Goal: Task Accomplishment & Management: Manage account settings

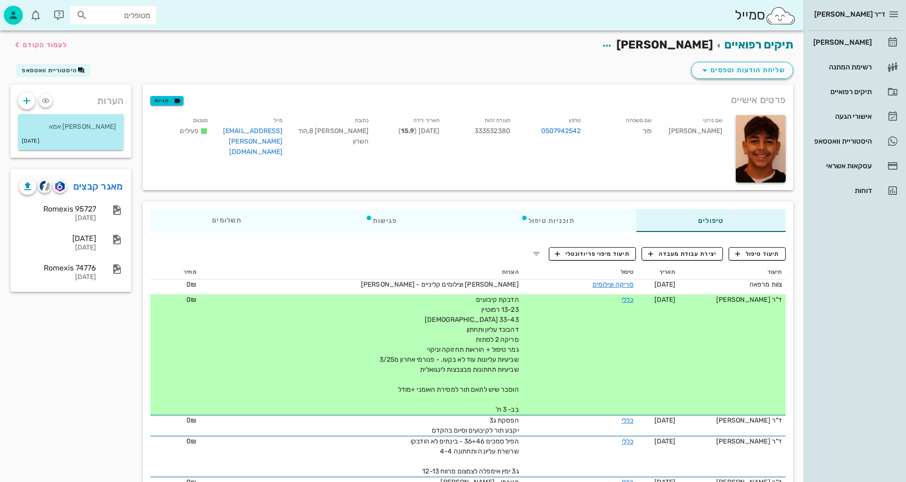
drag, startPoint x: 457, startPoint y: 245, endPoint x: 470, endPoint y: 251, distance: 14.7
click at [855, 40] on div "[PERSON_NAME]" at bounding box center [842, 43] width 60 height 8
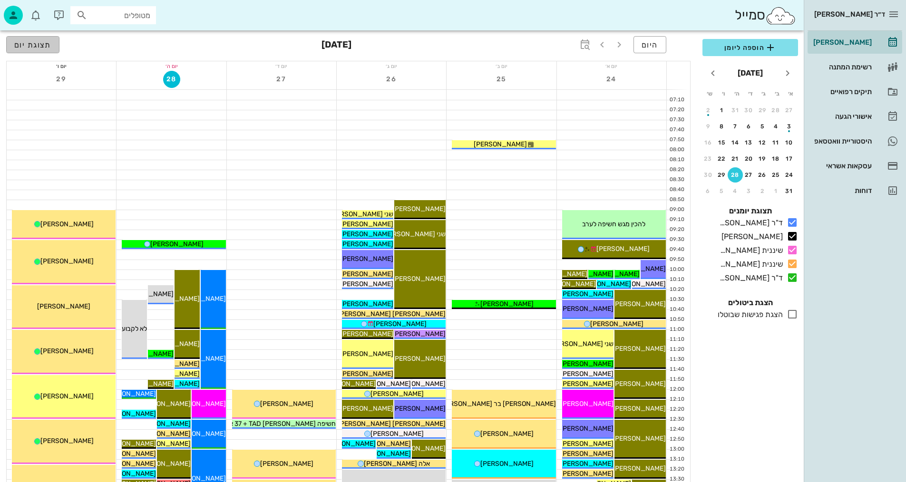
click at [41, 42] on span "תצוגת יום" at bounding box center [32, 44] width 37 height 9
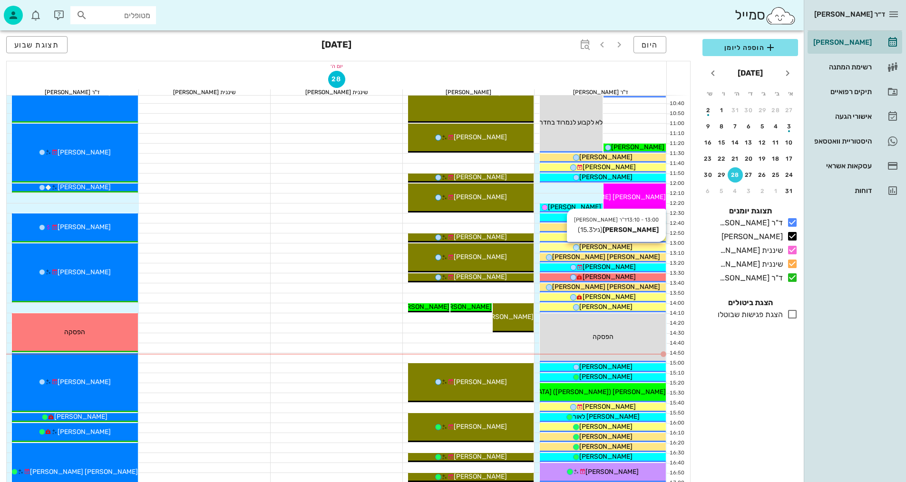
scroll to position [238, 0]
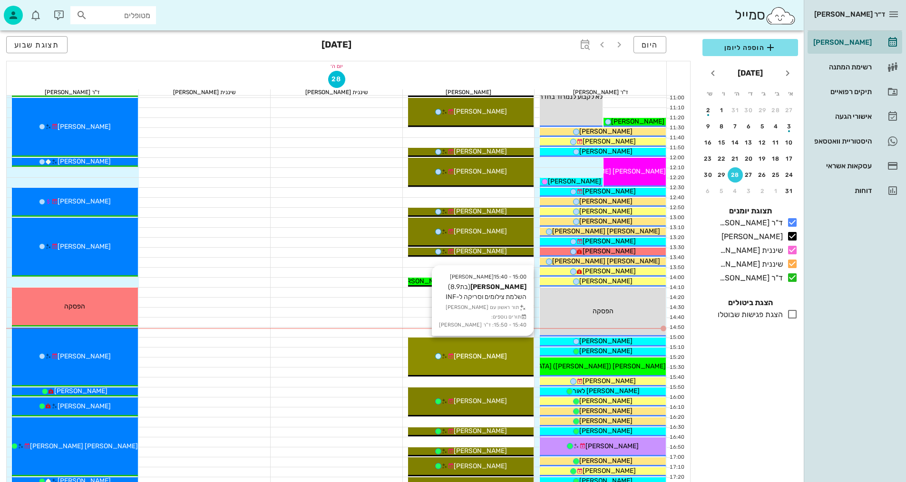
click at [497, 364] on div "15:00 - 15:40 [PERSON_NAME] [PERSON_NAME] (בת 8.9 ) השלמת צילומים וסריקה ל-INF …" at bounding box center [471, 357] width 126 height 39
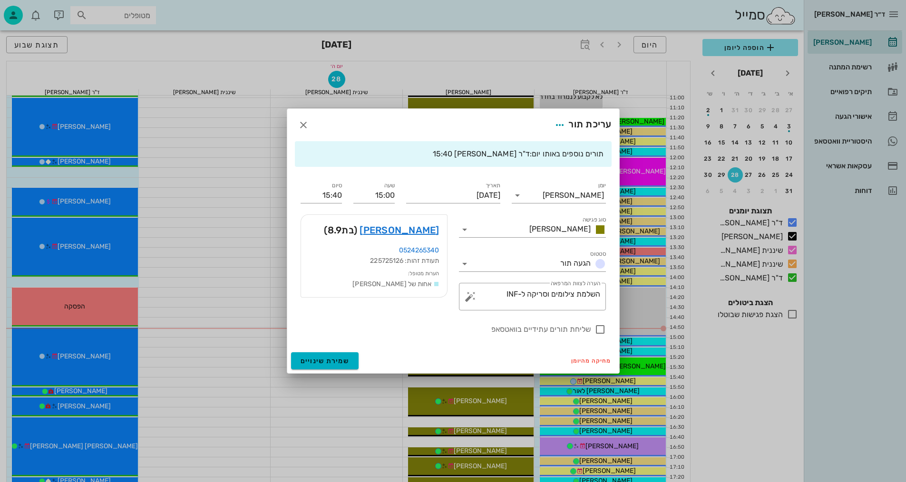
click at [497, 364] on div at bounding box center [453, 241] width 906 height 482
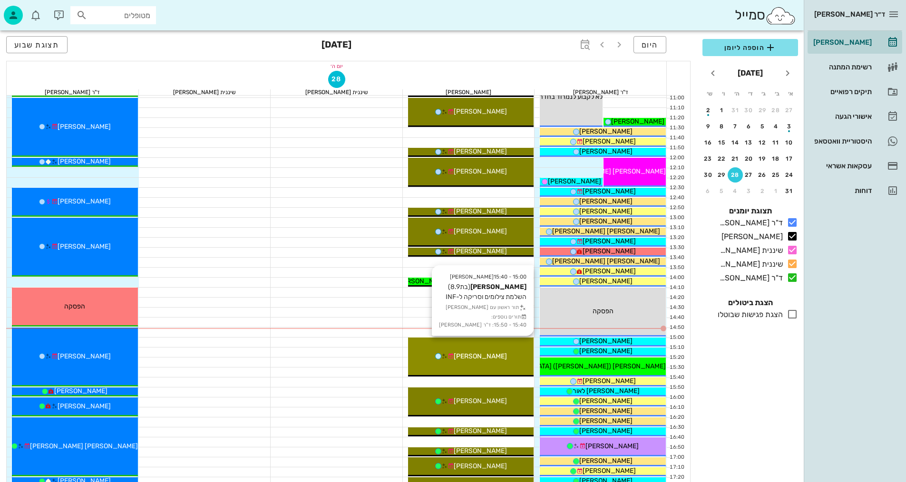
click at [487, 367] on div "15:00 - 15:40 [PERSON_NAME] [PERSON_NAME] (בת 8.9 ) השלמת צילומים וסריקה ל-INF …" at bounding box center [471, 357] width 126 height 39
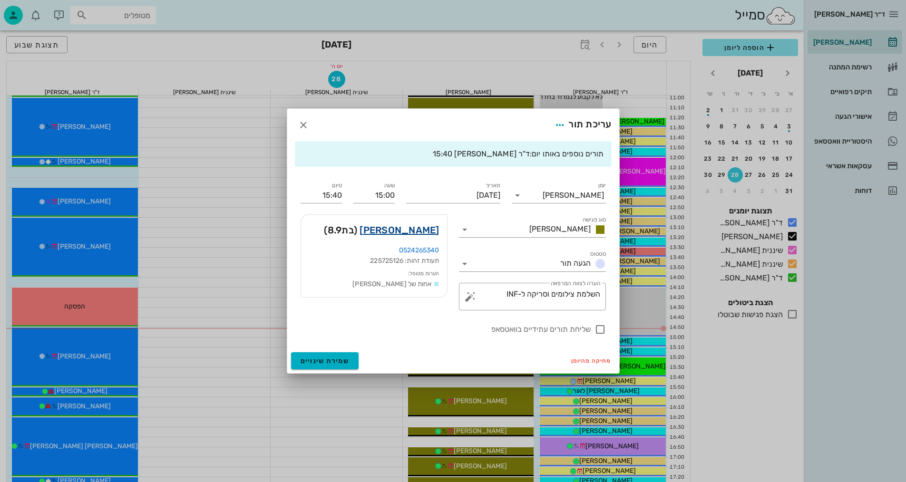
click at [429, 233] on link "[PERSON_NAME]" at bounding box center [399, 230] width 79 height 15
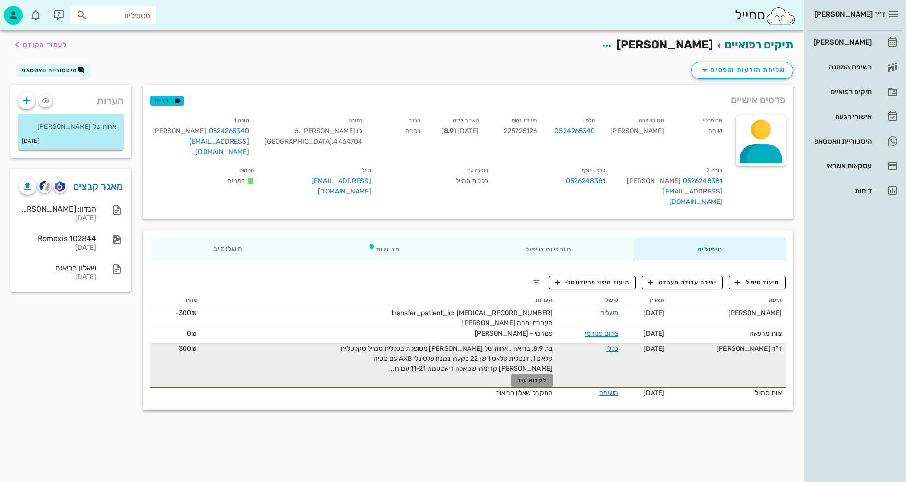
click at [531, 377] on span "לקרוא עוד" at bounding box center [533, 380] width 30 height 7
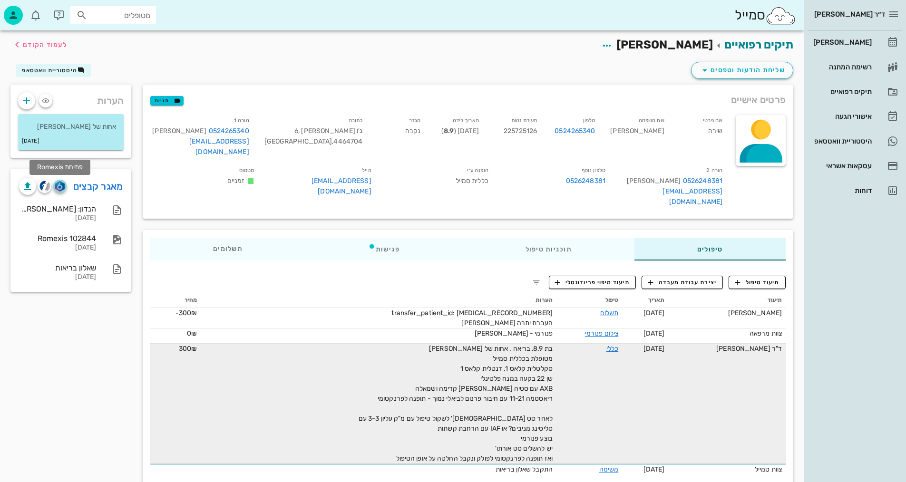
click at [61, 185] on img "button" at bounding box center [59, 186] width 9 height 10
click at [40, 190] on img "button" at bounding box center [44, 186] width 11 height 11
click at [767, 278] on span "תיעוד טיפול" at bounding box center [758, 282] width 44 height 9
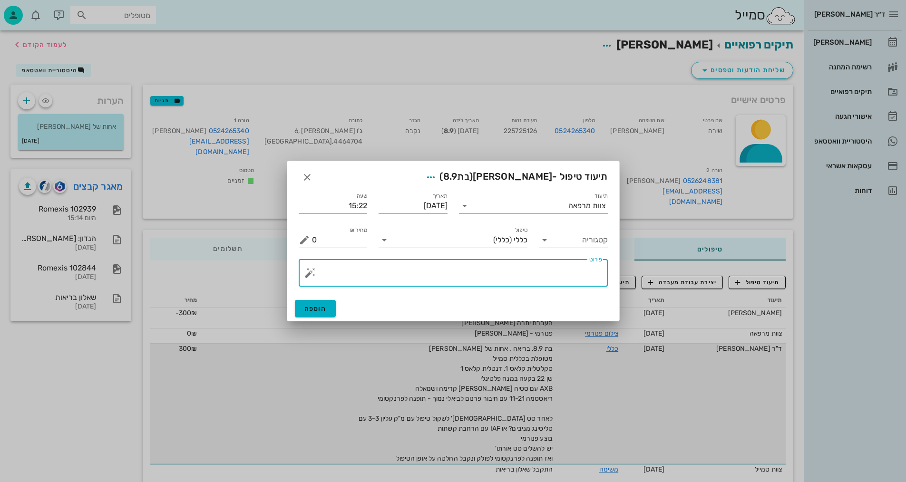
click at [471, 274] on textarea "פירוט" at bounding box center [457, 275] width 290 height 23
type textarea "צילומים קליניים+צפ+נשכים ופ"א קידמיות +סריקה וצ.אפליקציה + וידאו"
click at [572, 206] on div "צוות מרפאה" at bounding box center [588, 206] width 38 height 9
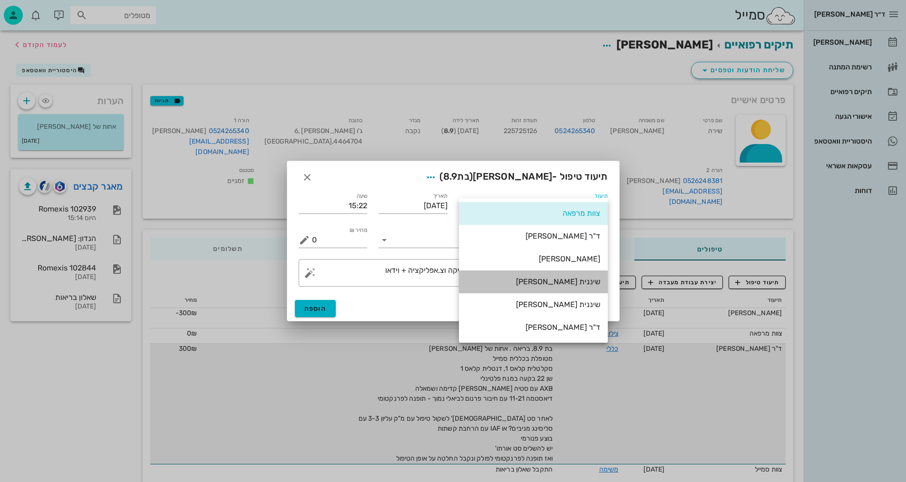
click at [575, 281] on div "שיננית [PERSON_NAME]" at bounding box center [534, 281] width 134 height 9
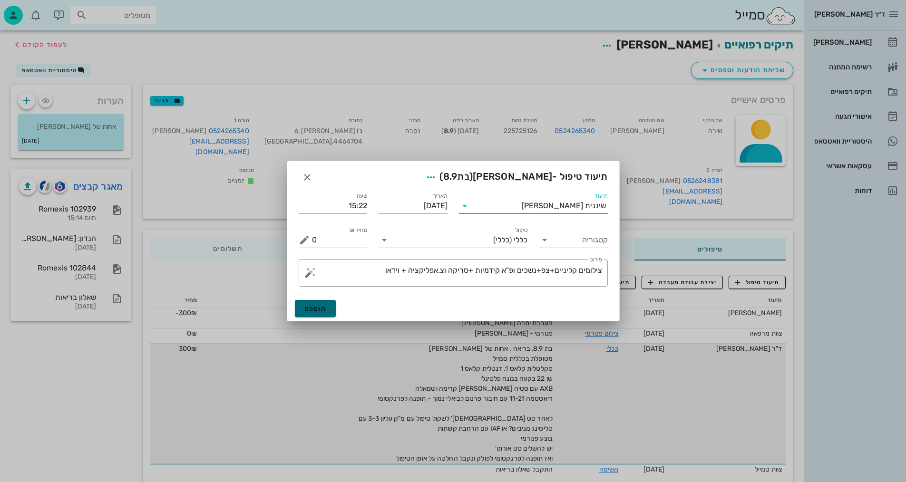
click at [326, 310] on button "הוספה" at bounding box center [315, 308] width 41 height 17
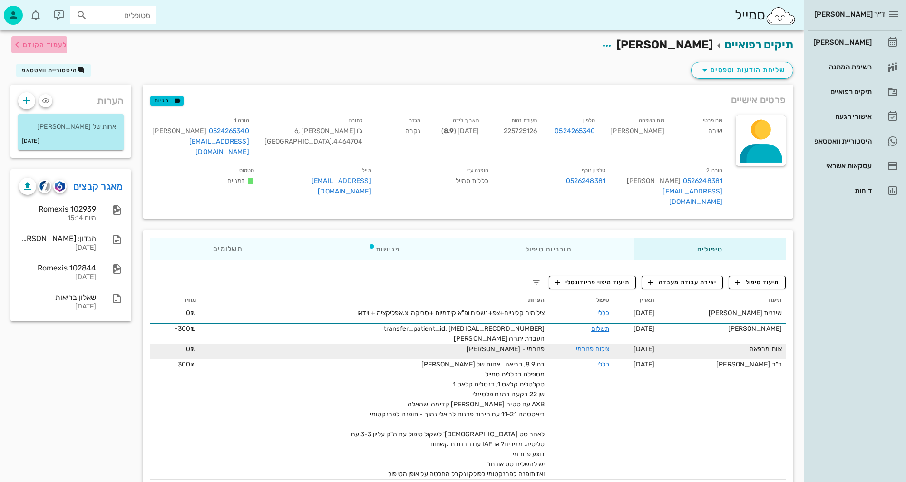
click at [19, 46] on icon "button" at bounding box center [16, 44] width 11 height 11
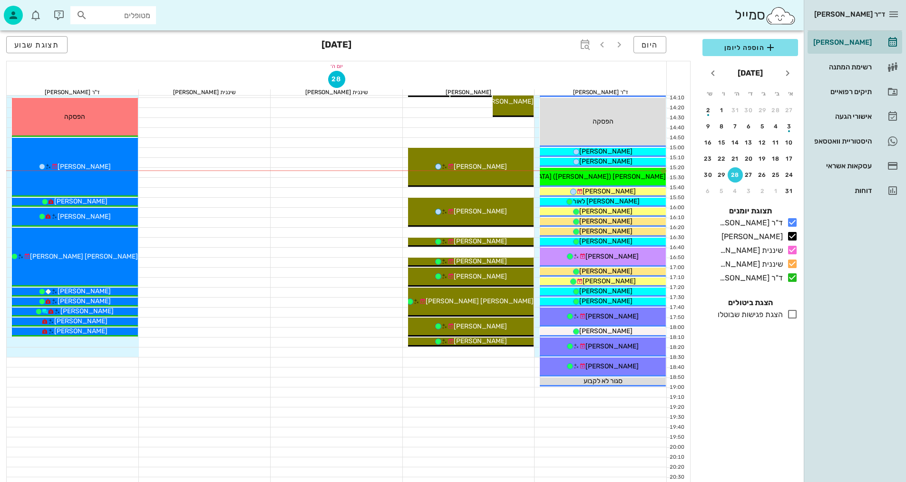
scroll to position [428, 0]
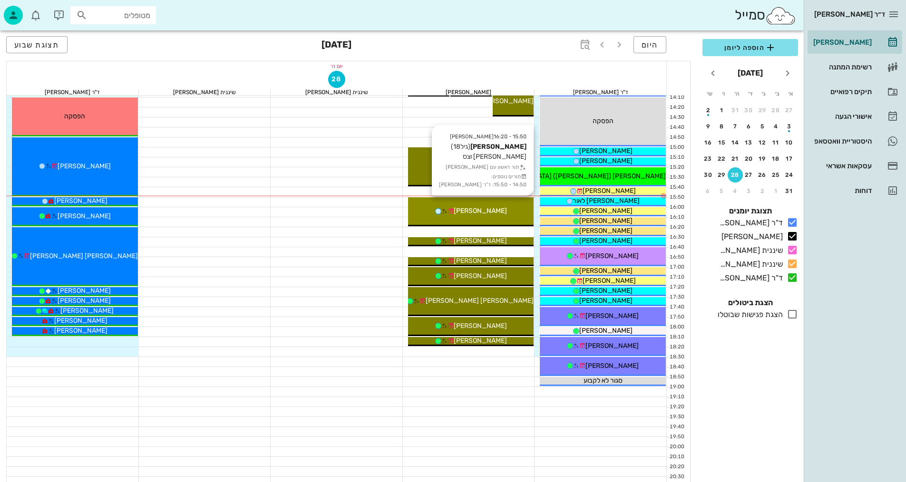
click at [482, 218] on div "15:50 - 16:20 [PERSON_NAME] (גיל 18 ) [GEOGRAPHIC_DATA] וצס תור ראשון עם [PERSO…" at bounding box center [471, 211] width 126 height 29
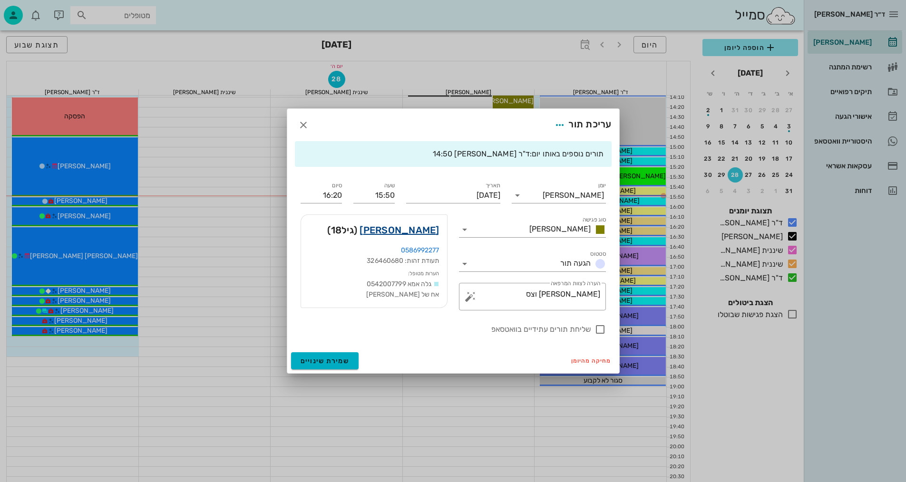
click at [418, 234] on link "[PERSON_NAME]" at bounding box center [399, 230] width 79 height 15
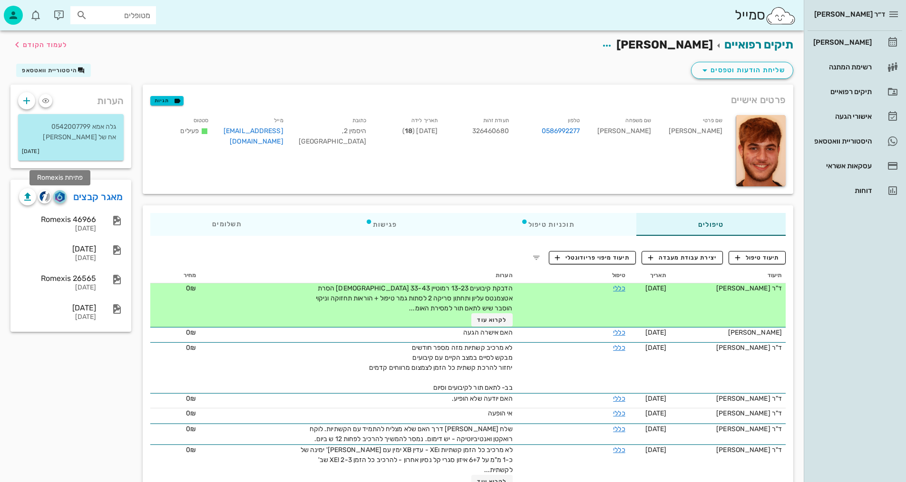
click at [60, 198] on img "button" at bounding box center [59, 197] width 9 height 10
click at [769, 255] on span "תיעוד טיפול" at bounding box center [758, 258] width 44 height 9
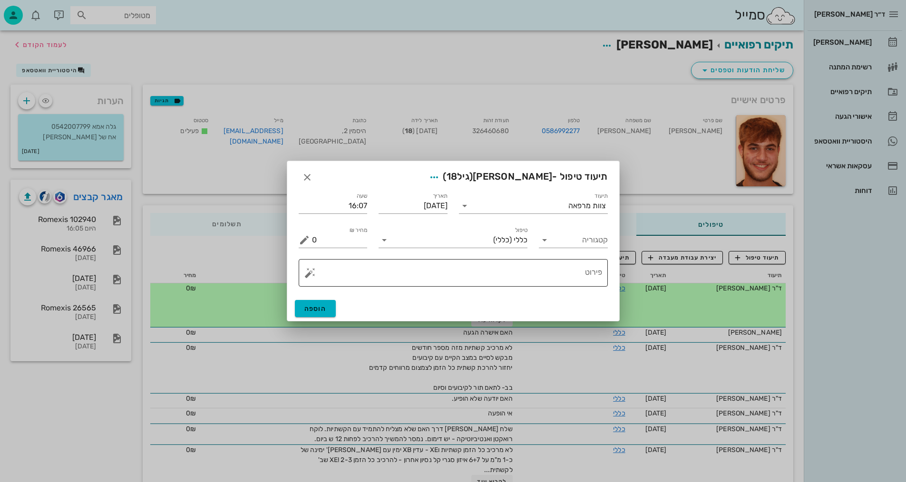
click at [501, 282] on textarea "פירוט" at bounding box center [457, 275] width 290 height 23
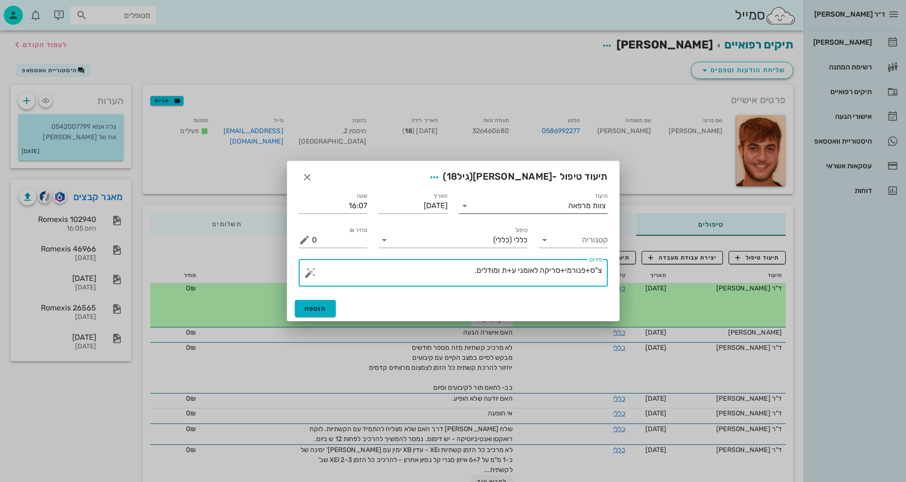
type textarea "צ"ס+פנורמי+סריקה לאומני ע+ת ומודלים."
click at [575, 208] on div "צוות מרפאה" at bounding box center [588, 206] width 38 height 9
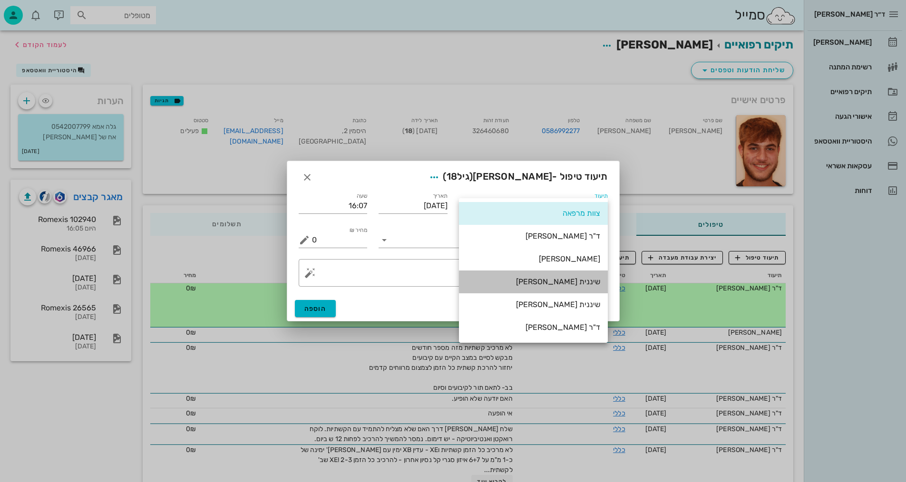
click at [570, 275] on div "שיננית [PERSON_NAME]" at bounding box center [534, 282] width 134 height 20
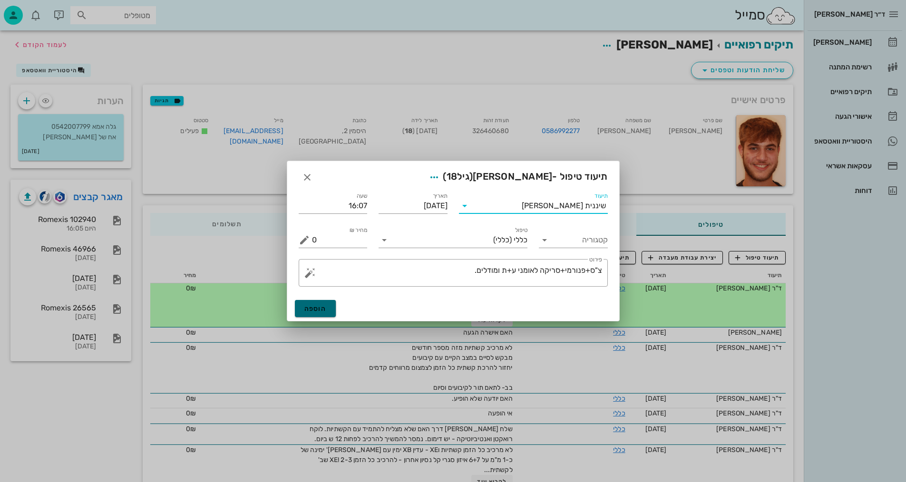
click at [310, 305] on span "הוספה" at bounding box center [316, 309] width 22 height 8
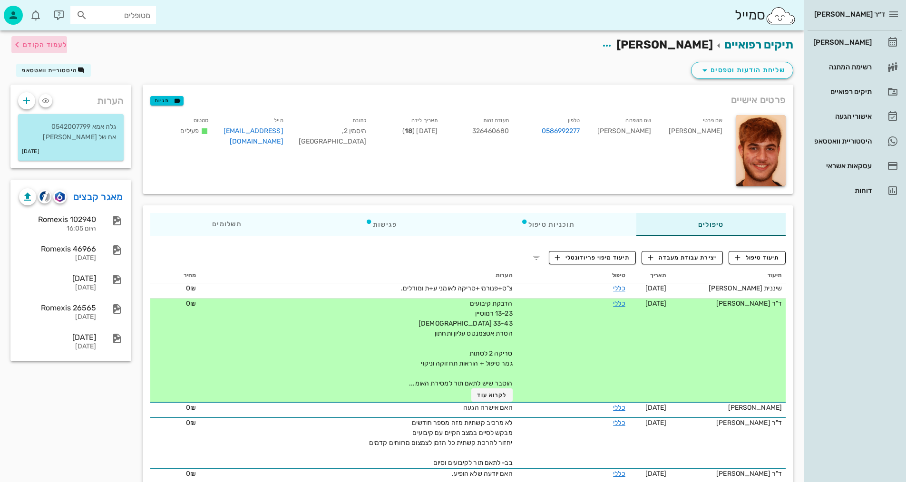
click at [57, 45] on span "לעמוד הקודם" at bounding box center [45, 45] width 44 height 8
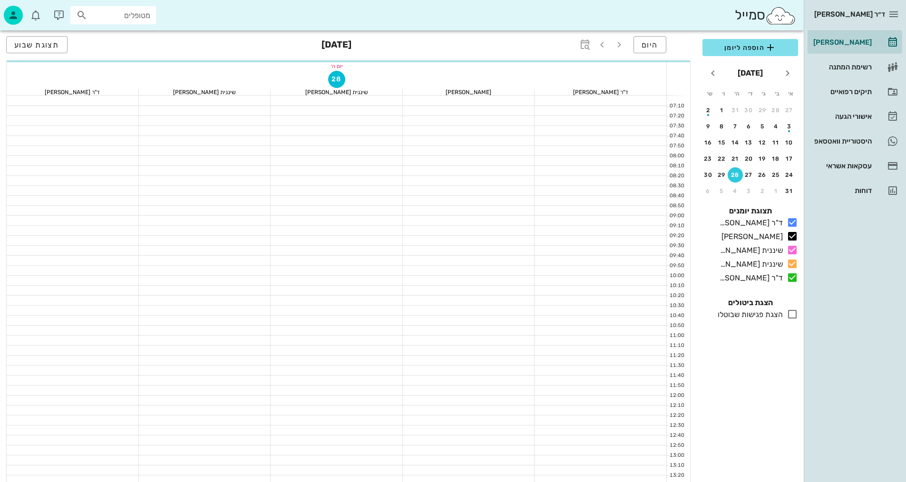
scroll to position [428, 0]
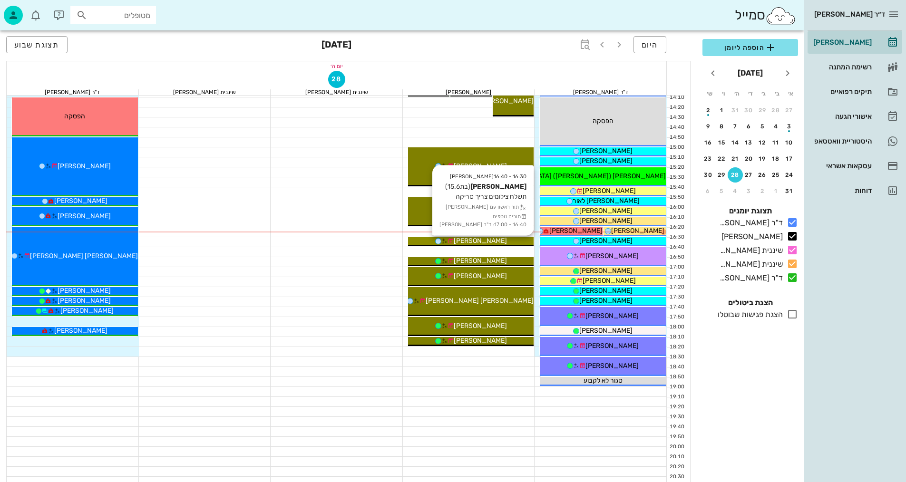
click at [508, 242] on div "[PERSON_NAME]" at bounding box center [471, 241] width 126 height 10
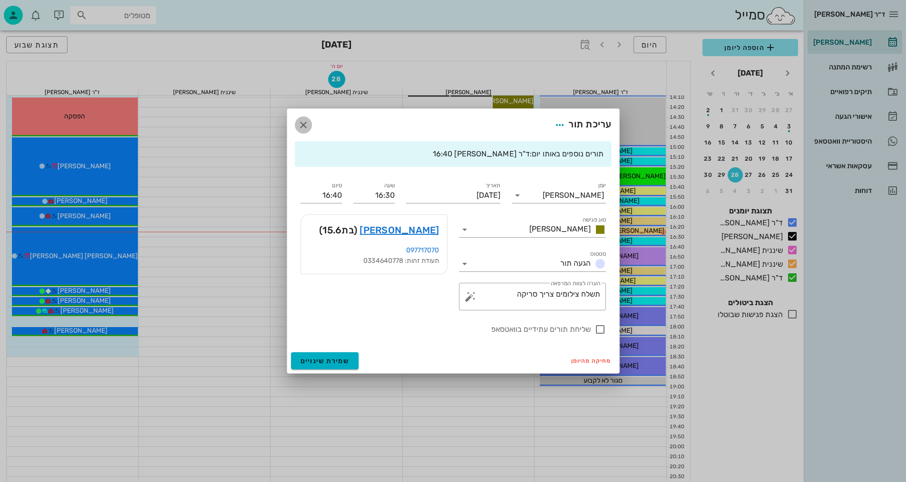
click at [302, 125] on icon "button" at bounding box center [303, 124] width 11 height 11
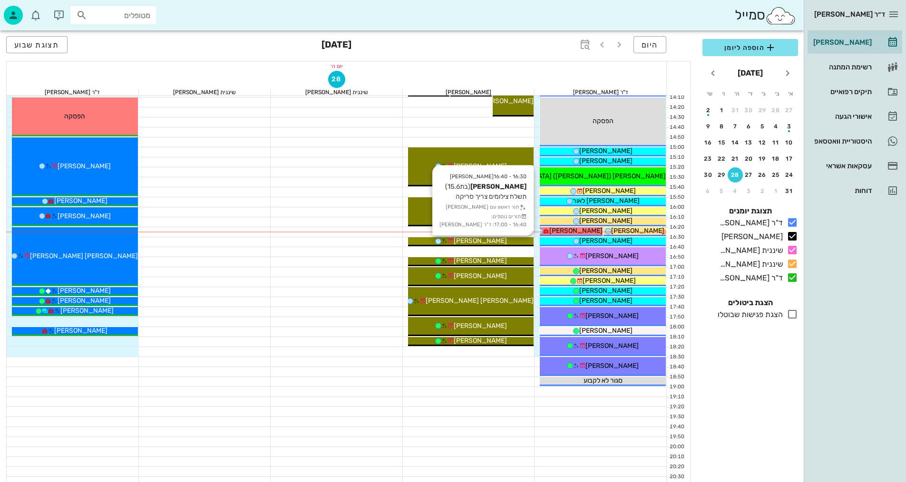
click at [483, 240] on span "[PERSON_NAME]" at bounding box center [480, 241] width 53 height 8
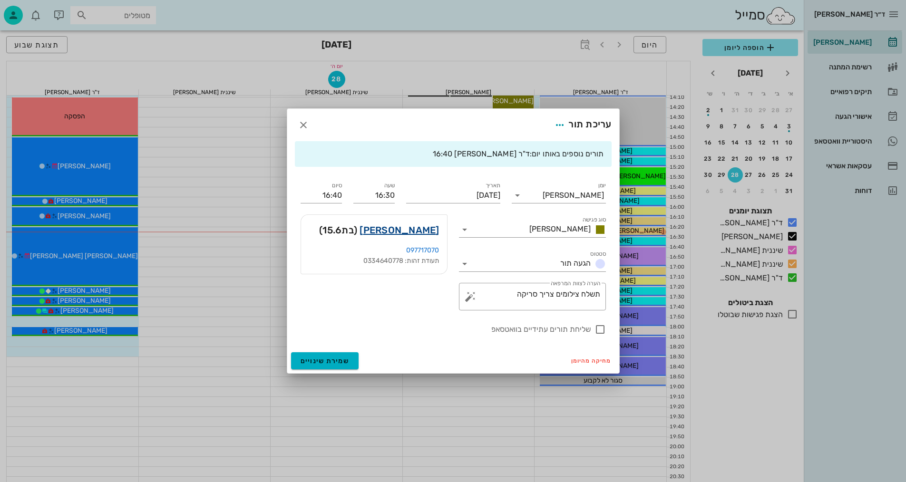
click at [430, 230] on link "[PERSON_NAME]" at bounding box center [399, 230] width 79 height 15
